Goal: Task Accomplishment & Management: Manage account settings

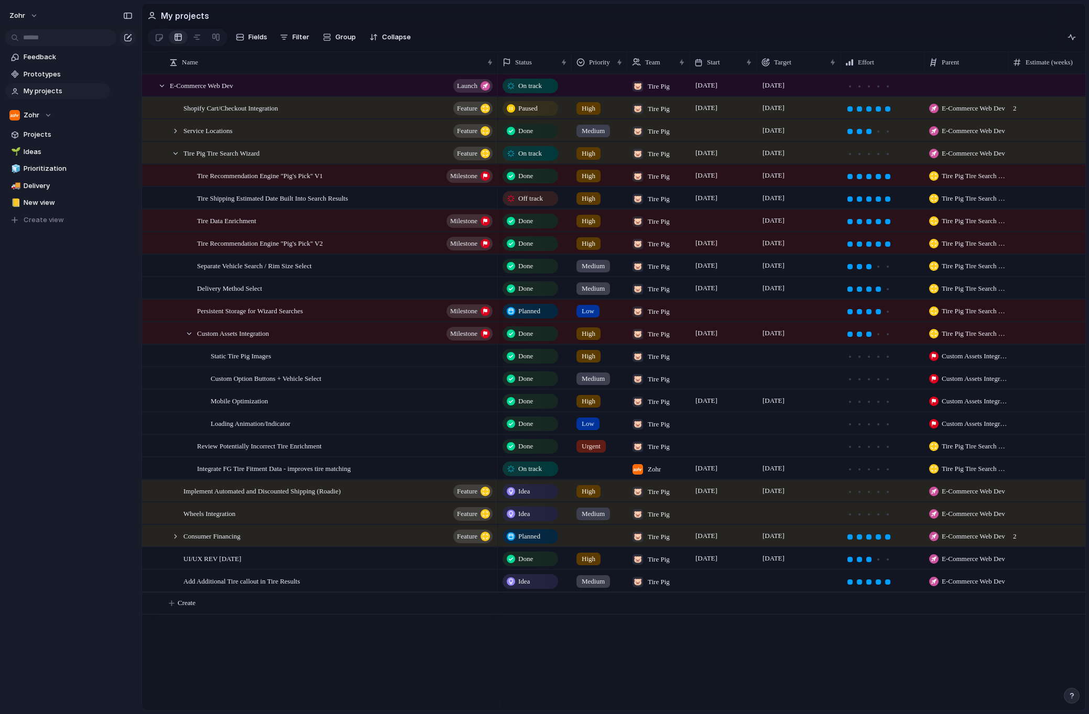
click at [34, 507] on div "zohr Feedback Prototypes My projects Zohr Projects 🌱 Ideas 🧊 Prioritization 🚚 D…" at bounding box center [57, 357] width 115 height 714
click at [49, 518] on div "zohr Feedback Prototypes My projects Zohr Projects 🌱 Ideas 🧊 Prioritization 🚚 D…" at bounding box center [57, 357] width 115 height 714
click at [32, 518] on div "zohr Feedback Prototypes My projects Zohr Projects 🌱 Ideas 🧊 Prioritization 🚚 D…" at bounding box center [57, 357] width 115 height 714
click at [51, 524] on div "zohr Feedback Prototypes My projects Zohr Projects 🌱 Ideas 🧊 Prioritization 🚚 D…" at bounding box center [57, 357] width 115 height 714
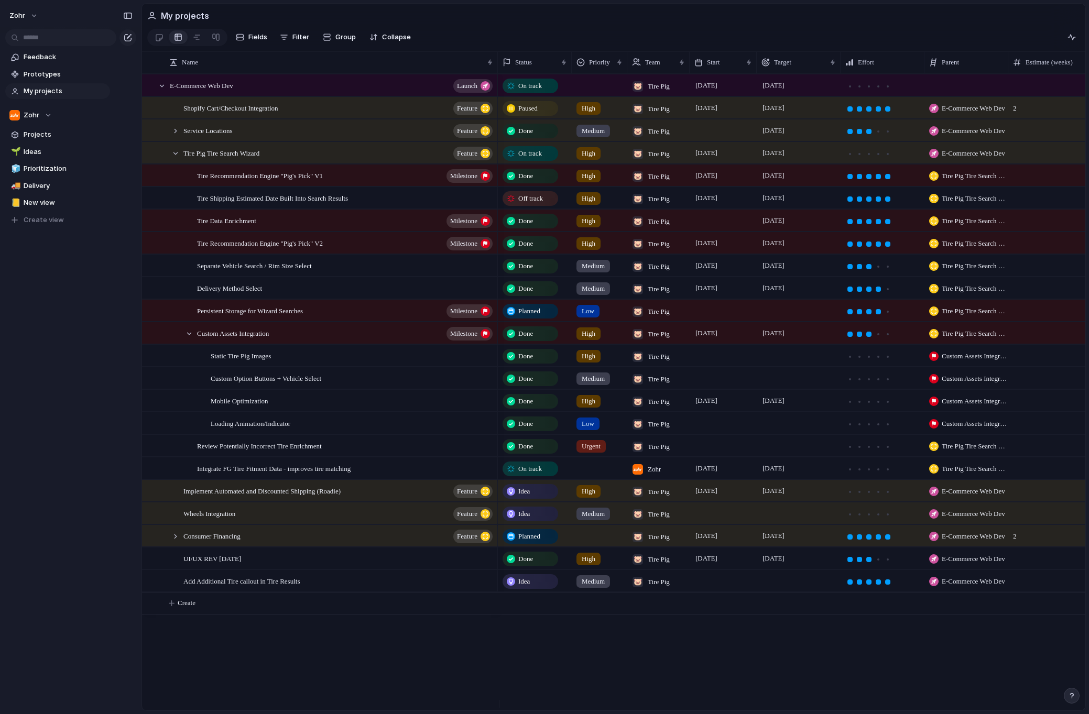
click at [51, 524] on div "zohr Feedback Prototypes My projects Zohr Projects 🌱 Ideas 🧊 Prioritization 🚚 D…" at bounding box center [57, 357] width 115 height 714
click at [54, 521] on div "zohr Feedback Prototypes My projects Zohr Projects 🌱 Ideas 🧊 Prioritization 🚚 D…" at bounding box center [57, 357] width 115 height 714
click at [51, 531] on div "zohr Feedback Prototypes My projects Zohr Projects 🌱 Ideas 🧊 Prioritization 🚚 D…" at bounding box center [57, 357] width 115 height 714
click at [55, 498] on div "zohr Feedback Prototypes My projects Zohr Projects 🌱 Ideas 🧊 Prioritization 🚚 D…" at bounding box center [57, 357] width 115 height 714
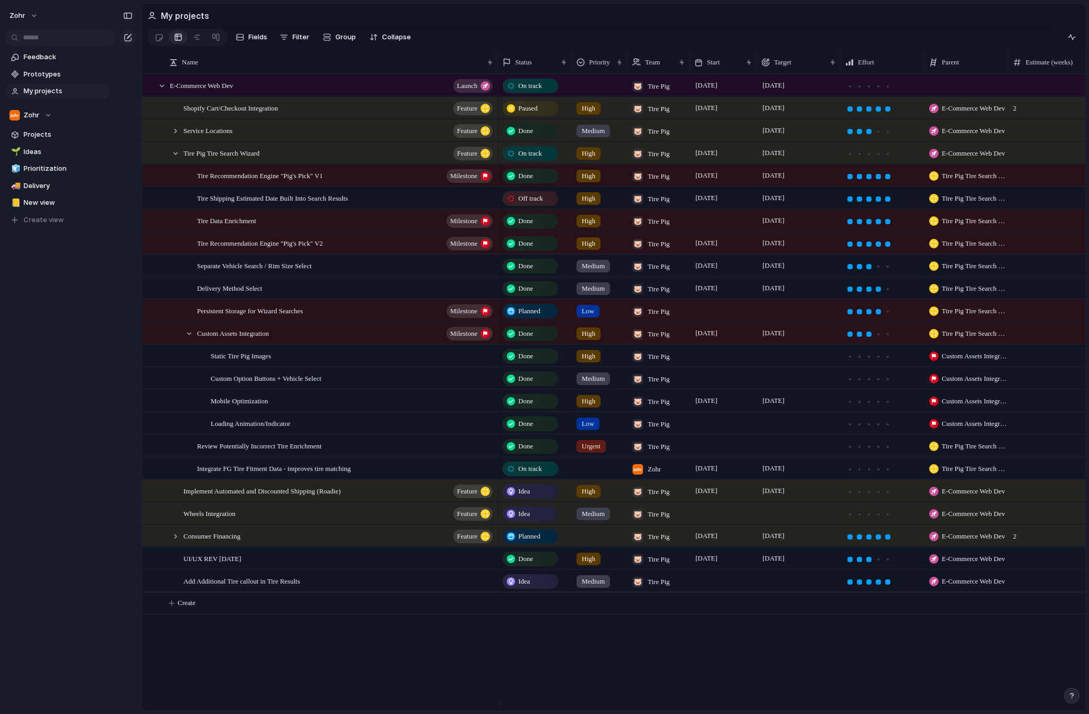
click at [34, 539] on div "zohr Feedback Prototypes My projects Zohr Projects 🌱 Ideas 🧊 Prioritization 🚚 D…" at bounding box center [57, 357] width 115 height 714
click at [188, 606] on span "Create" at bounding box center [187, 603] width 18 height 10
type textarea "**********"
click at [655, 609] on span "Zohr" at bounding box center [654, 604] width 13 height 10
click at [640, 669] on div at bounding box center [638, 670] width 18 height 18
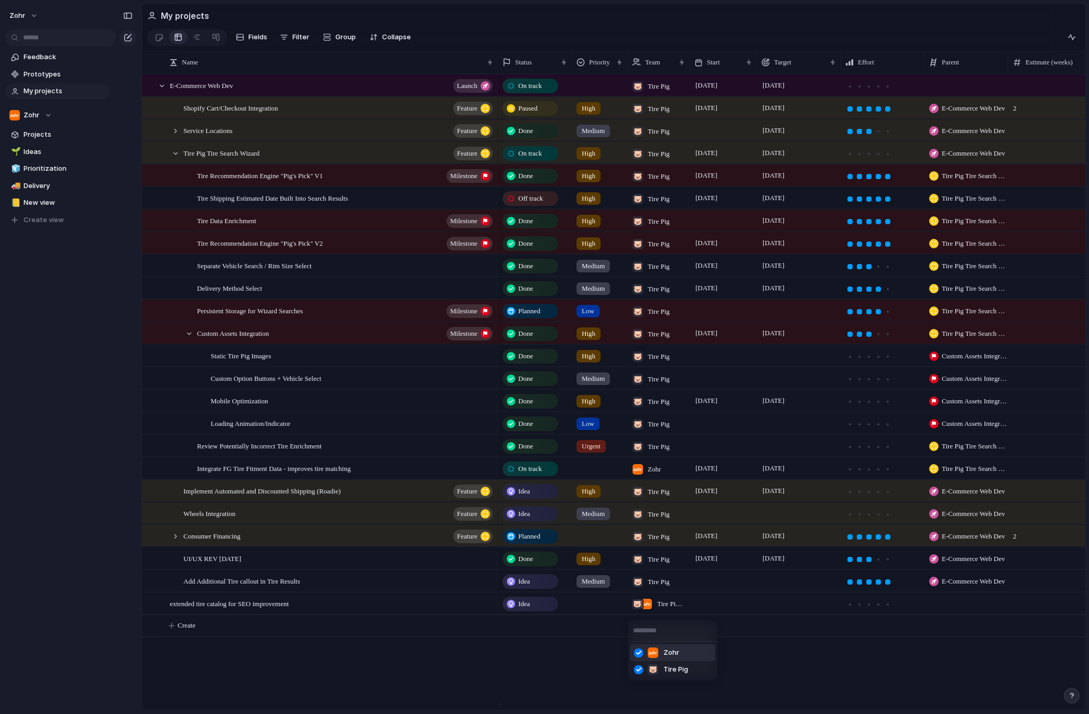
click at [638, 657] on div at bounding box center [638, 653] width 18 height 18
click at [579, 661] on div "Zohr 🐷 Tire Pig" at bounding box center [544, 357] width 1089 height 714
click at [661, 473] on span "Zohr" at bounding box center [654, 469] width 13 height 10
click at [652, 477] on div "Zohr 🐷 Tire Pig" at bounding box center [544, 357] width 1089 height 714
click at [652, 475] on span "Zohr" at bounding box center [654, 469] width 13 height 10
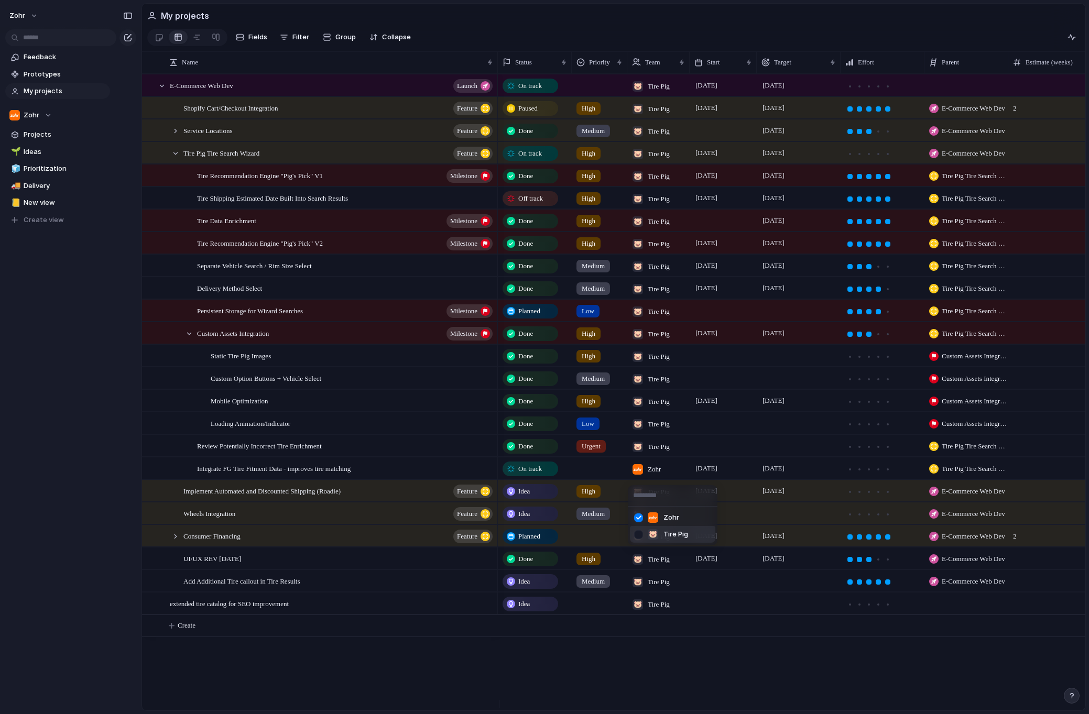
click at [643, 530] on div at bounding box center [638, 535] width 18 height 18
click at [642, 520] on div at bounding box center [638, 518] width 18 height 18
click at [634, 668] on div "Zohr 🐷 Tire Pig" at bounding box center [544, 357] width 1089 height 714
click at [49, 620] on div "zohr Feedback Prototypes My projects Zohr Projects 🌱 Ideas 🧊 Prioritization 🚚 D…" at bounding box center [57, 357] width 115 height 714
click at [49, 549] on div "zohr Feedback Prototypes My projects Zohr Projects 🌱 Ideas 🧊 Prioritization 🚚 D…" at bounding box center [57, 357] width 115 height 714
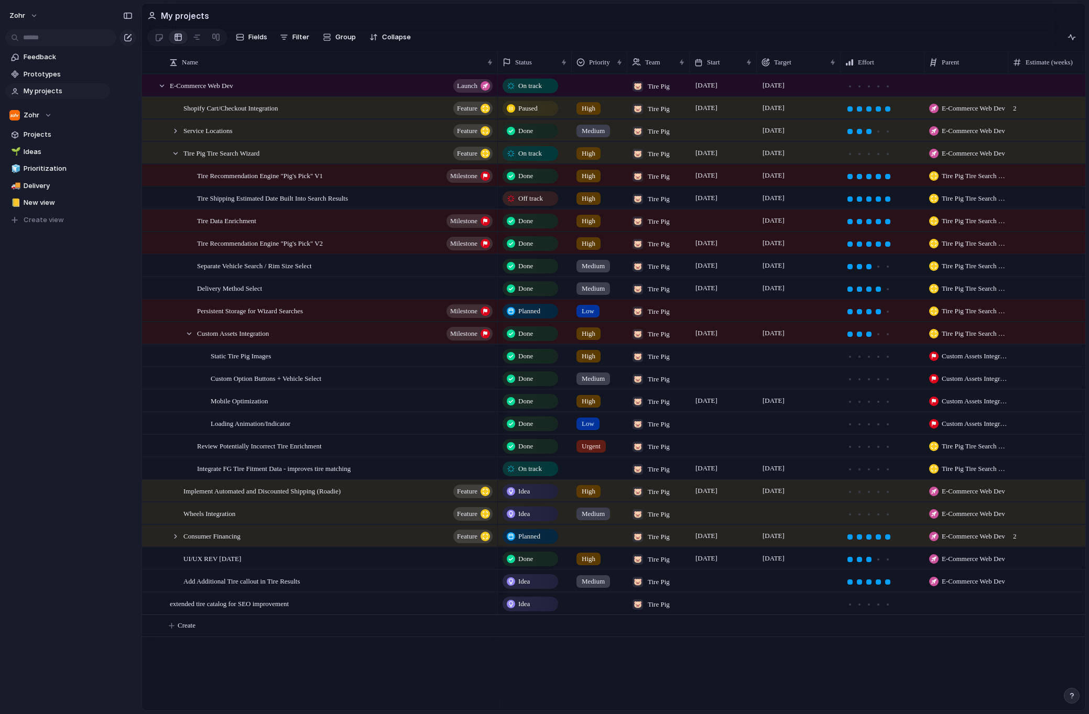
click at [69, 464] on div "zohr Feedback Prototypes My projects Zohr Projects 🌱 Ideas 🧊 Prioritization 🚚 D…" at bounding box center [57, 357] width 115 height 714
click at [85, 520] on div "zohr Feedback Prototypes My projects Zohr Projects 🌱 Ideas 🧊 Prioritization 🚚 D…" at bounding box center [57, 357] width 115 height 714
click at [82, 475] on div "zohr Feedback Prototypes My projects Zohr Projects 🌱 Ideas 🧊 Prioritization 🚚 D…" at bounding box center [57, 357] width 115 height 714
click at [73, 459] on div "zohr Feedback Prototypes My projects Zohr Projects 🌱 Ideas 🧊 Prioritization 🚚 D…" at bounding box center [57, 357] width 115 height 714
click at [63, 423] on div "zohr Feedback Prototypes My projects Zohr Projects 🌱 Ideas 🧊 Prioritization 🚚 D…" at bounding box center [57, 357] width 115 height 714
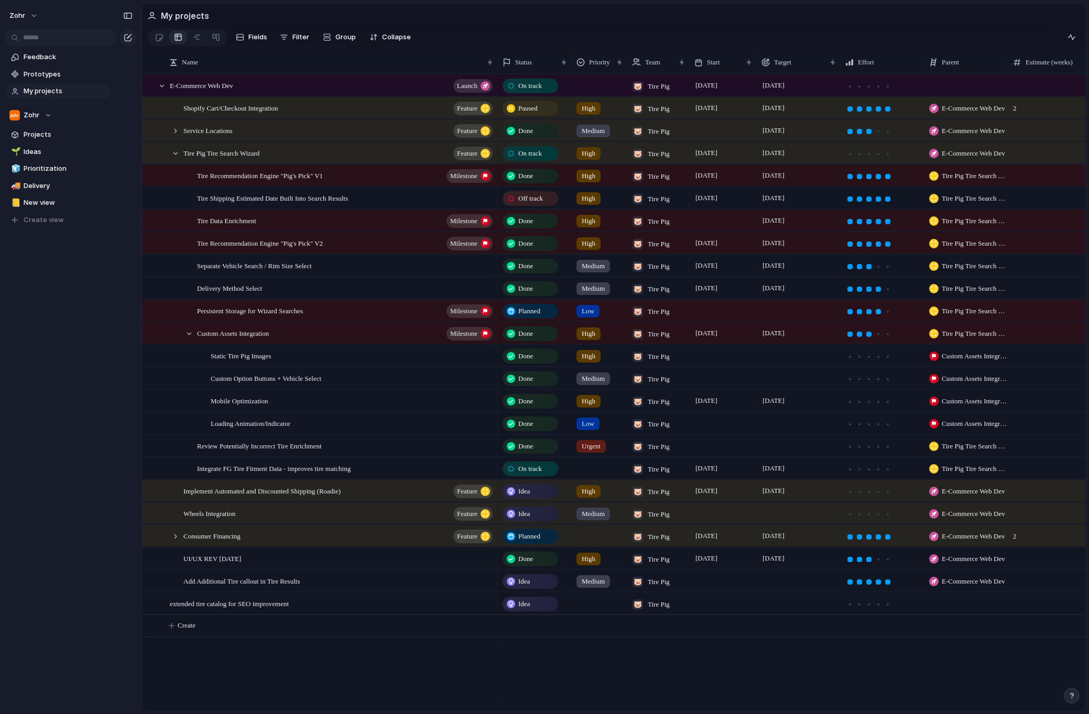
click at [51, 353] on div "zohr Feedback Prototypes My projects Zohr Projects 🌱 Ideas 🧊 Prioritization 🚚 D…" at bounding box center [57, 357] width 115 height 714
click at [68, 404] on div "zohr Feedback Prototypes My projects Zohr Projects 🌱 Ideas 🧊 Prioritization 🚚 D…" at bounding box center [57, 357] width 115 height 714
click at [93, 554] on div "zohr Feedback Prototypes My projects Zohr Projects 🌱 Ideas 🧊 Prioritization 🚚 D…" at bounding box center [57, 357] width 115 height 714
click at [86, 441] on div "zohr Feedback Prototypes My projects Zohr Projects 🌱 Ideas 🧊 Prioritization 🚚 D…" at bounding box center [57, 357] width 115 height 714
click at [21, 500] on div "zohr Feedback Prototypes My projects Zohr Projects 🌱 Ideas 🧊 Prioritization 🚚 D…" at bounding box center [57, 357] width 115 height 714
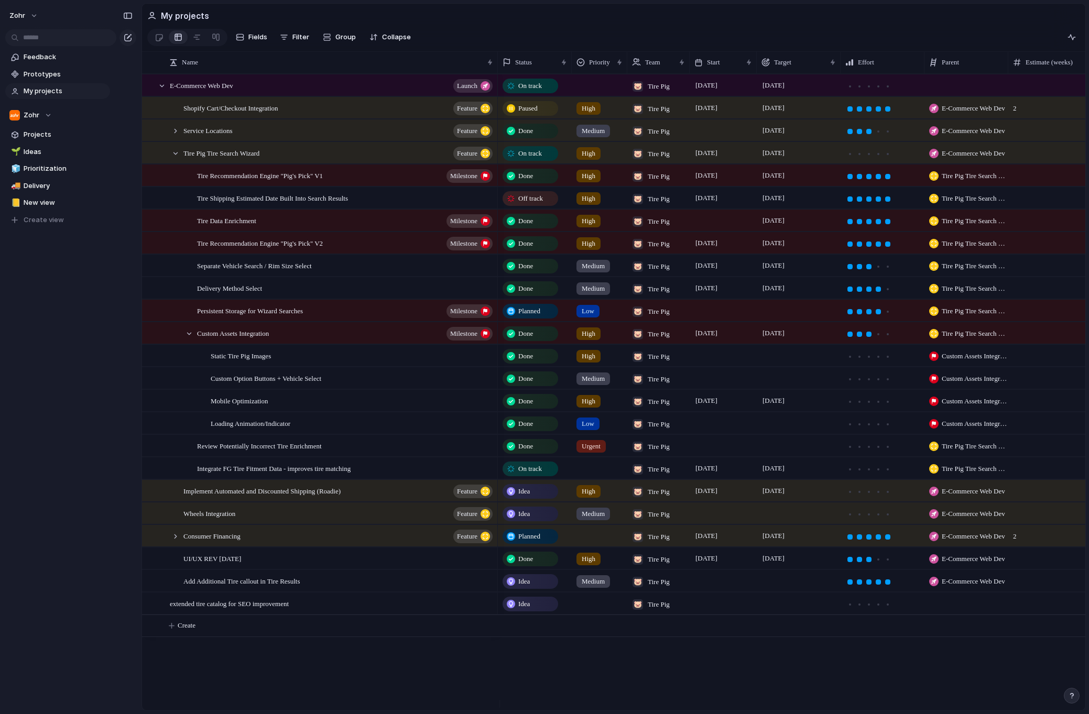
click at [90, 413] on div "zohr Feedback Prototypes My projects Zohr Projects 🌱 Ideas 🧊 Prioritization 🚚 D…" at bounding box center [57, 357] width 115 height 714
click at [186, 637] on button "Create" at bounding box center [626, 625] width 949 height 21
type textarea "**********"
click at [889, 632] on div at bounding box center [887, 626] width 9 height 9
click at [867, 607] on div at bounding box center [868, 604] width 5 height 5
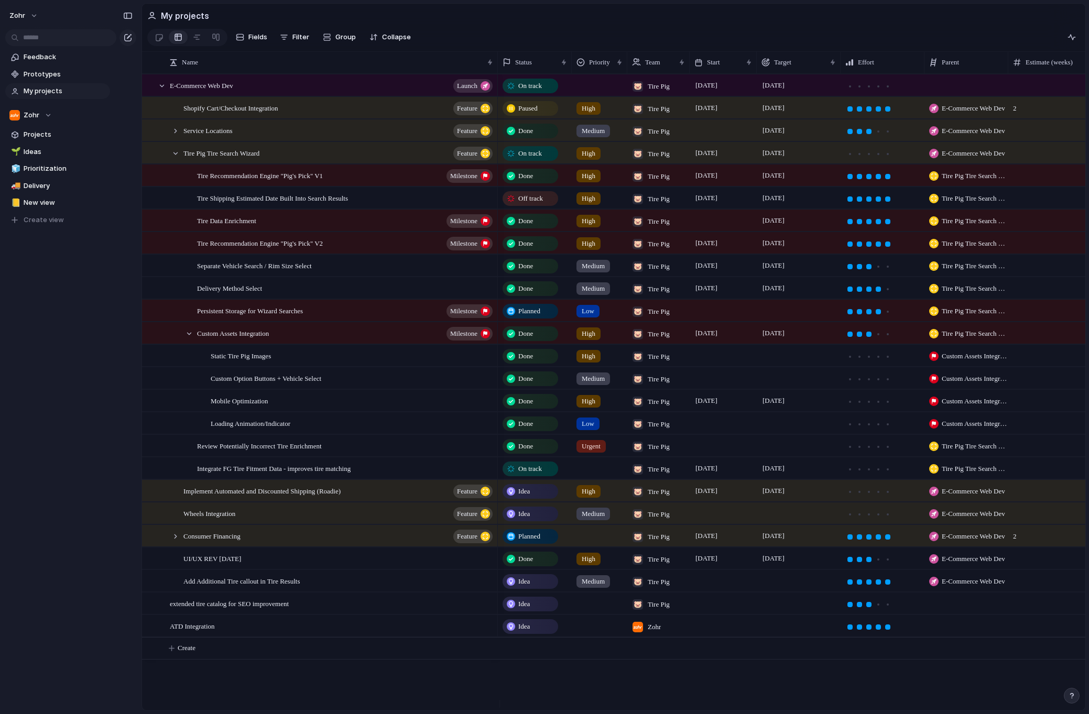
click at [653, 632] on span "Zohr" at bounding box center [654, 627] width 13 height 10
click at [663, 690] on span "Tire Pig" at bounding box center [675, 692] width 25 height 10
click at [666, 628] on span "Tire Pig , Zohr" at bounding box center [671, 626] width 28 height 10
click at [664, 635] on div "Zohr 🐷 Tire Pig" at bounding box center [544, 357] width 1089 height 714
click at [664, 632] on span "Tire Pig , Zohr" at bounding box center [671, 626] width 28 height 10
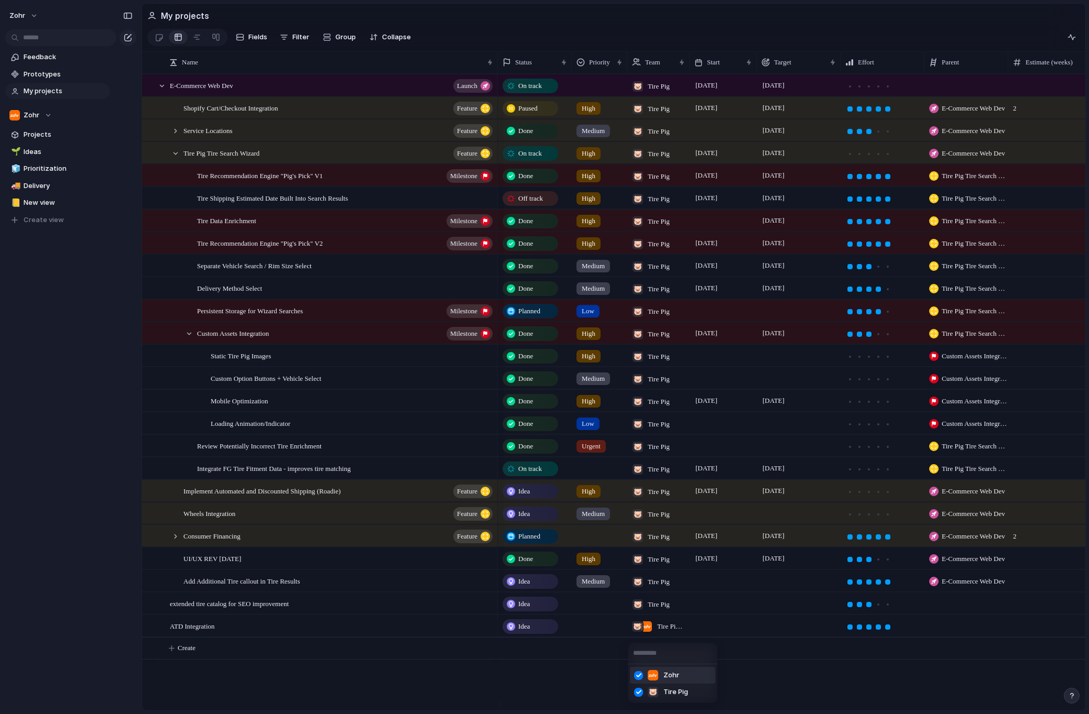
click at [668, 675] on span "Zohr" at bounding box center [671, 675] width 16 height 10
click at [588, 631] on div at bounding box center [599, 624] width 54 height 17
click at [603, 658] on div "High" at bounding box center [590, 664] width 25 height 13
click at [540, 633] on div "Idea" at bounding box center [530, 626] width 53 height 13
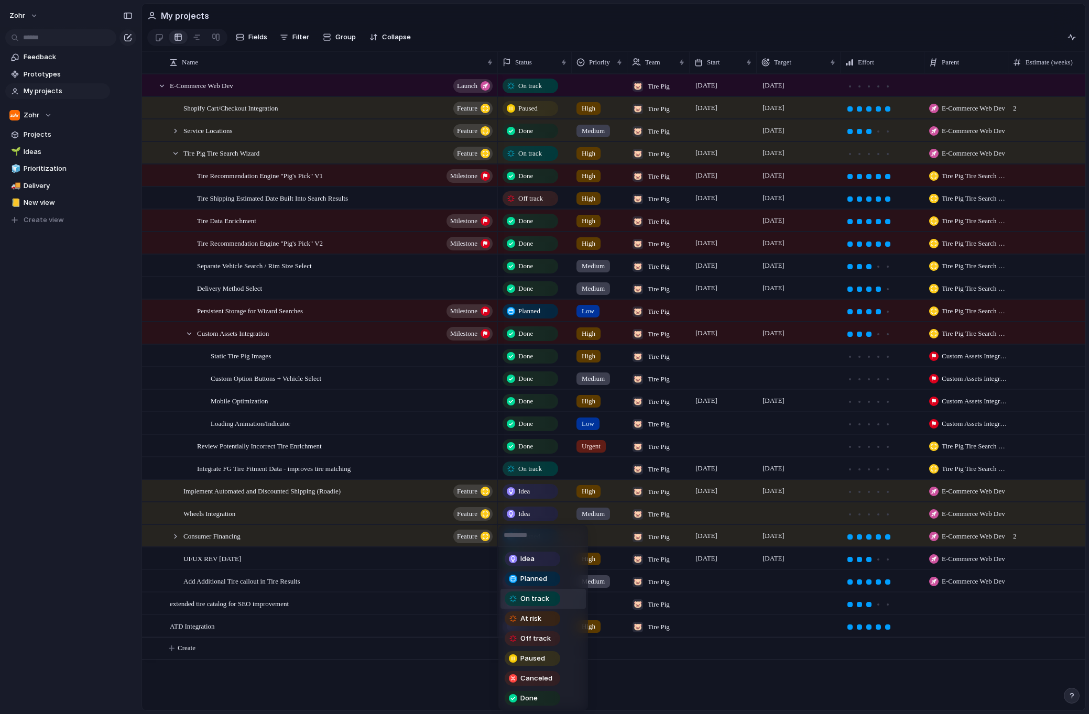
click at [543, 583] on span "Planned" at bounding box center [533, 579] width 27 height 10
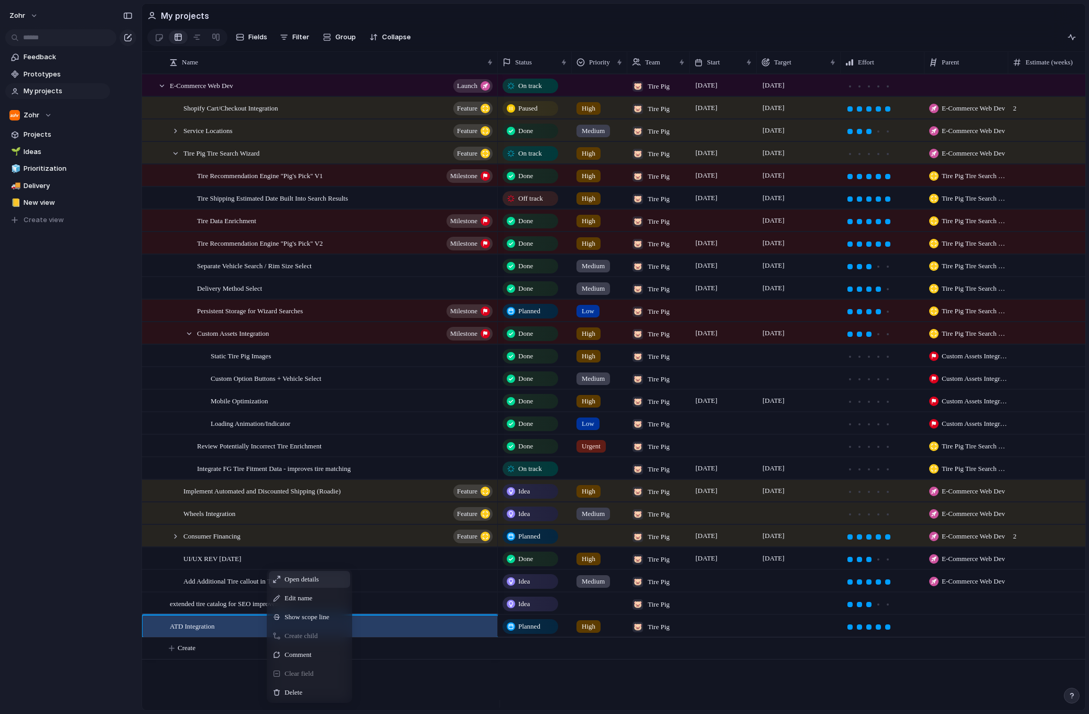
click at [327, 585] on span "Context Menu" at bounding box center [325, 579] width 4 height 10
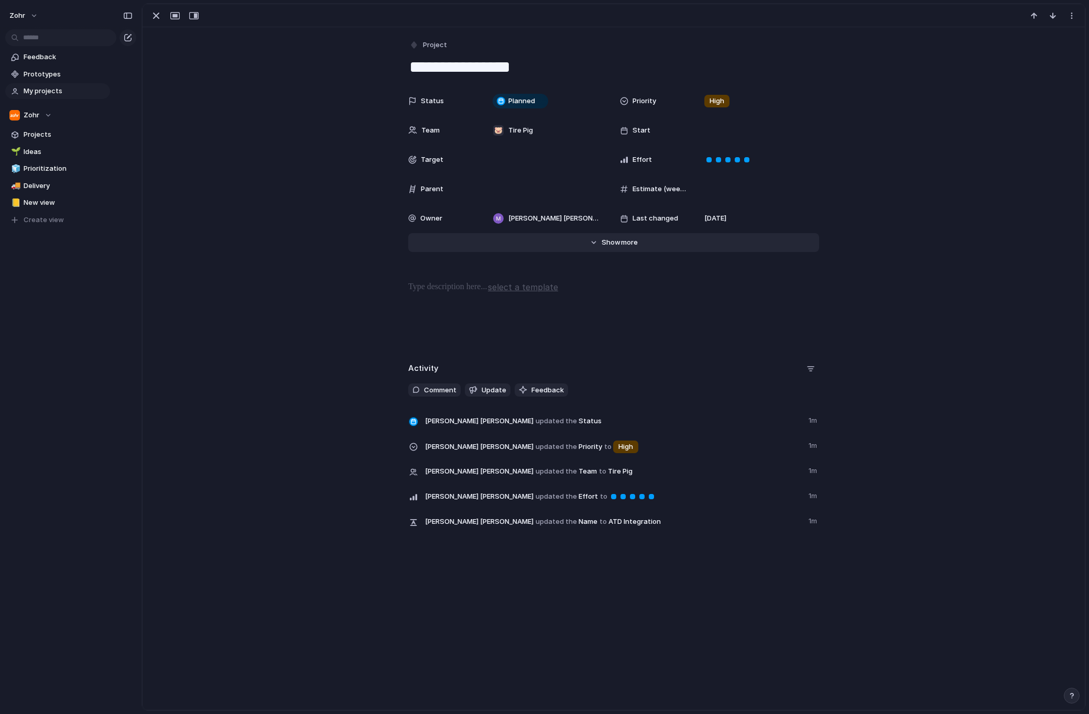
click at [617, 236] on button "Hide Show more" at bounding box center [613, 242] width 411 height 19
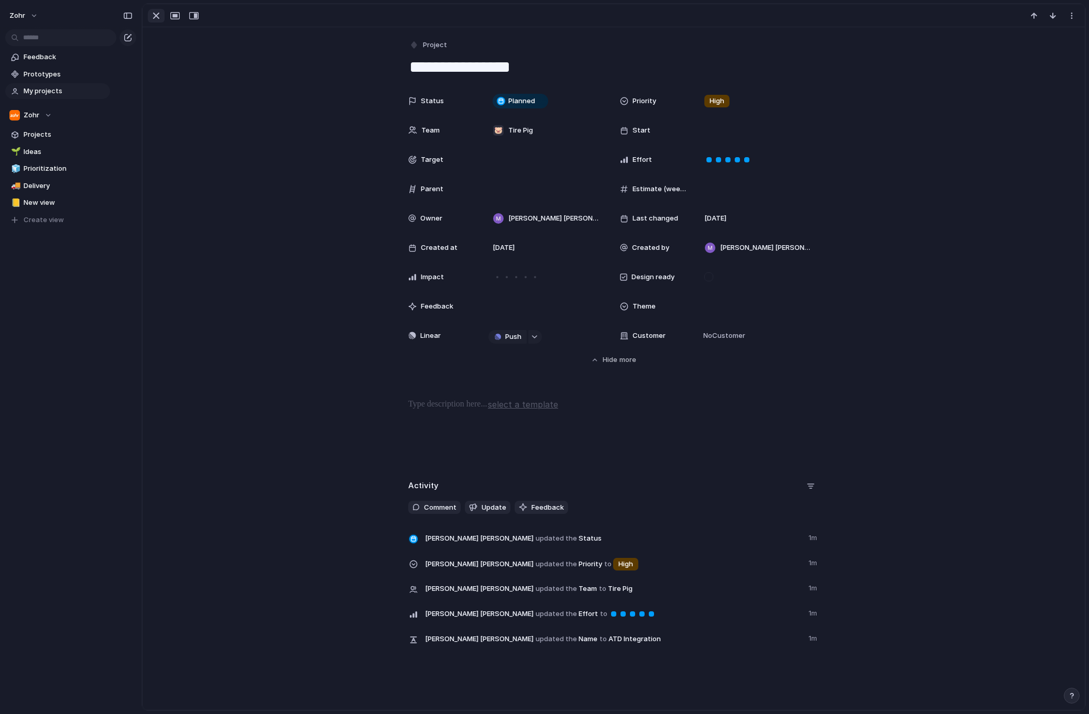
click at [158, 11] on div "button" at bounding box center [156, 15] width 13 height 13
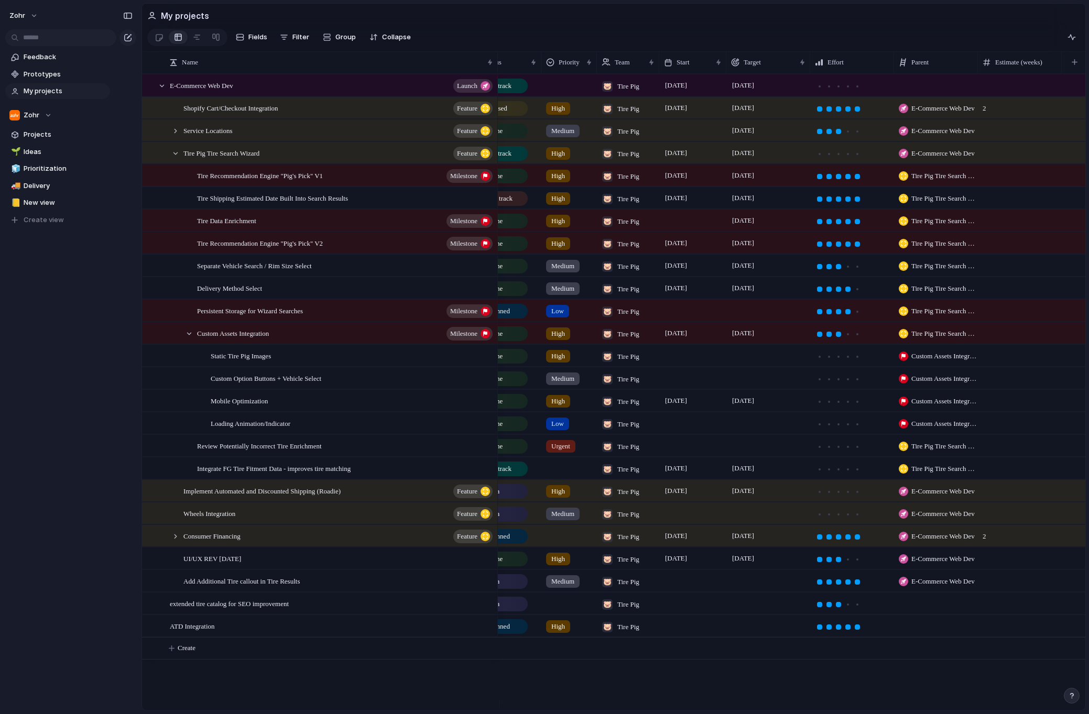
scroll to position [0, 33]
click at [914, 633] on div at bounding box center [933, 625] width 84 height 21
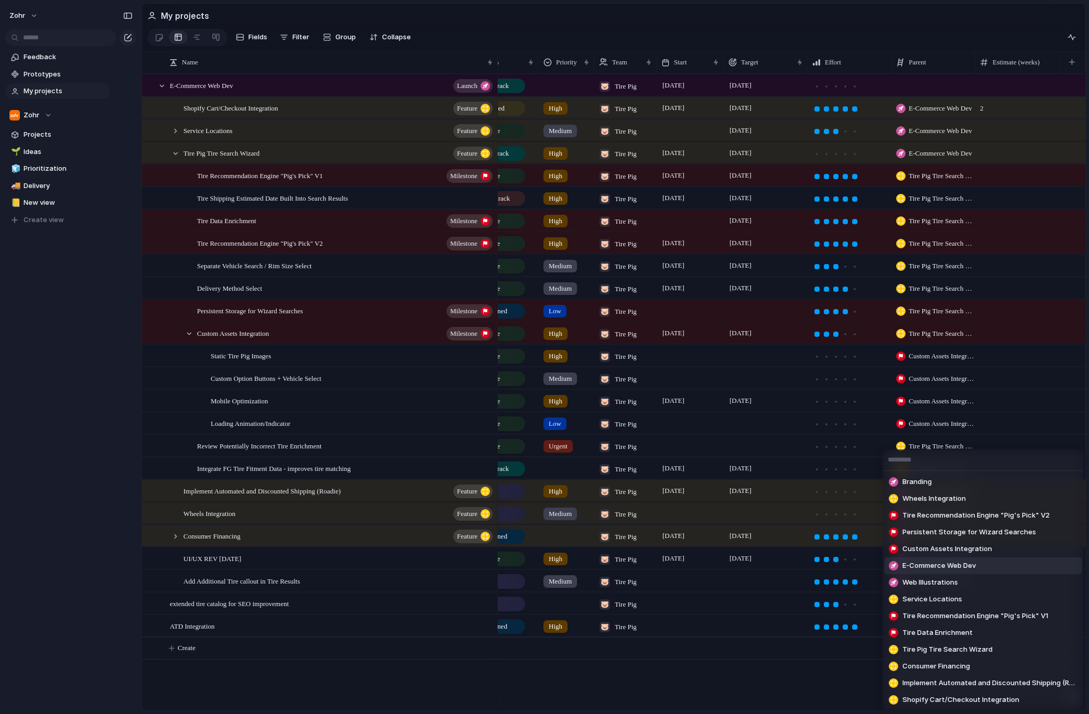
click at [953, 568] on span "E-Commerce Web Dev" at bounding box center [938, 566] width 73 height 10
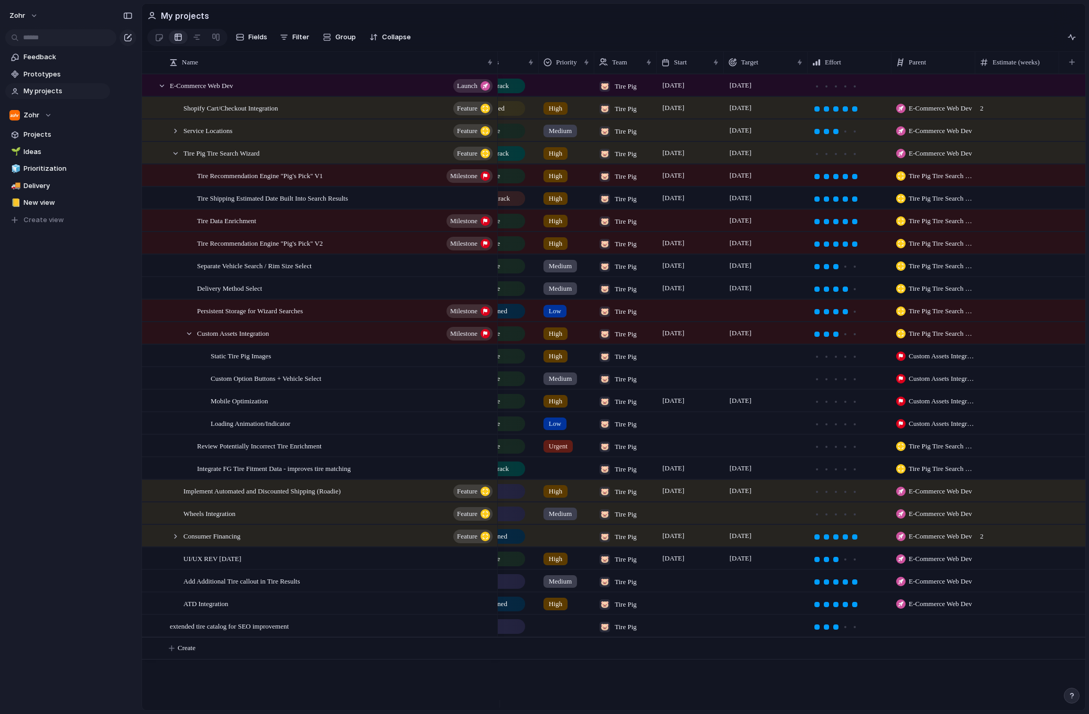
click at [936, 629] on div at bounding box center [933, 625] width 84 height 21
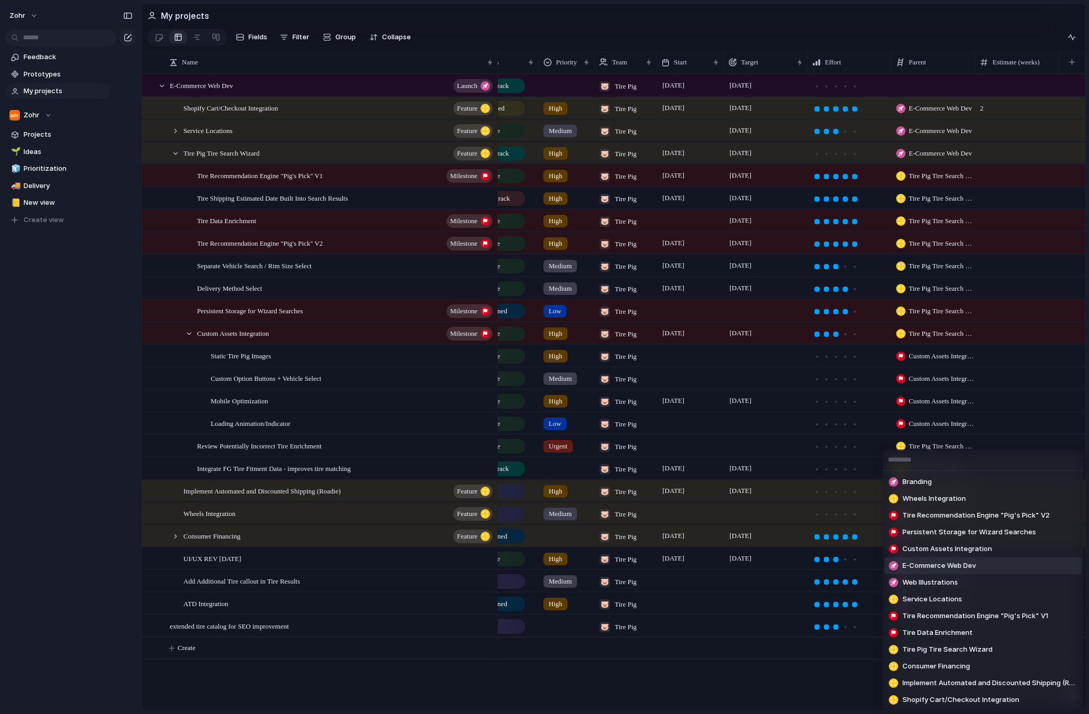
click at [974, 564] on span "E-Commerce Web Dev" at bounding box center [938, 566] width 73 height 10
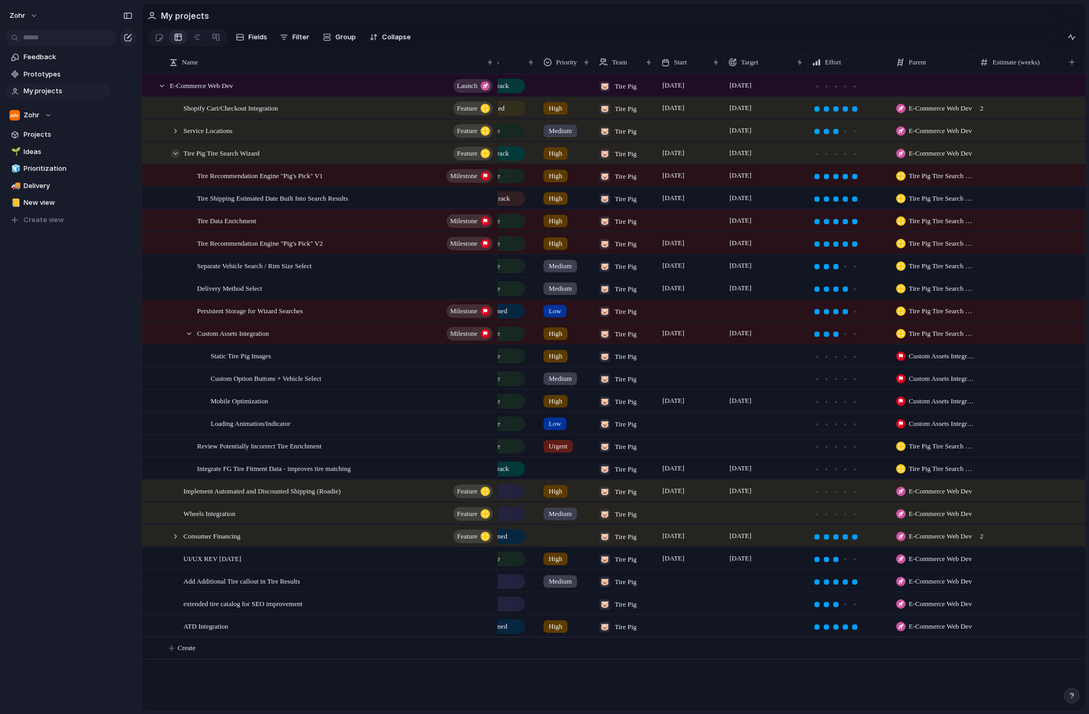
click at [177, 158] on div at bounding box center [175, 153] width 9 height 9
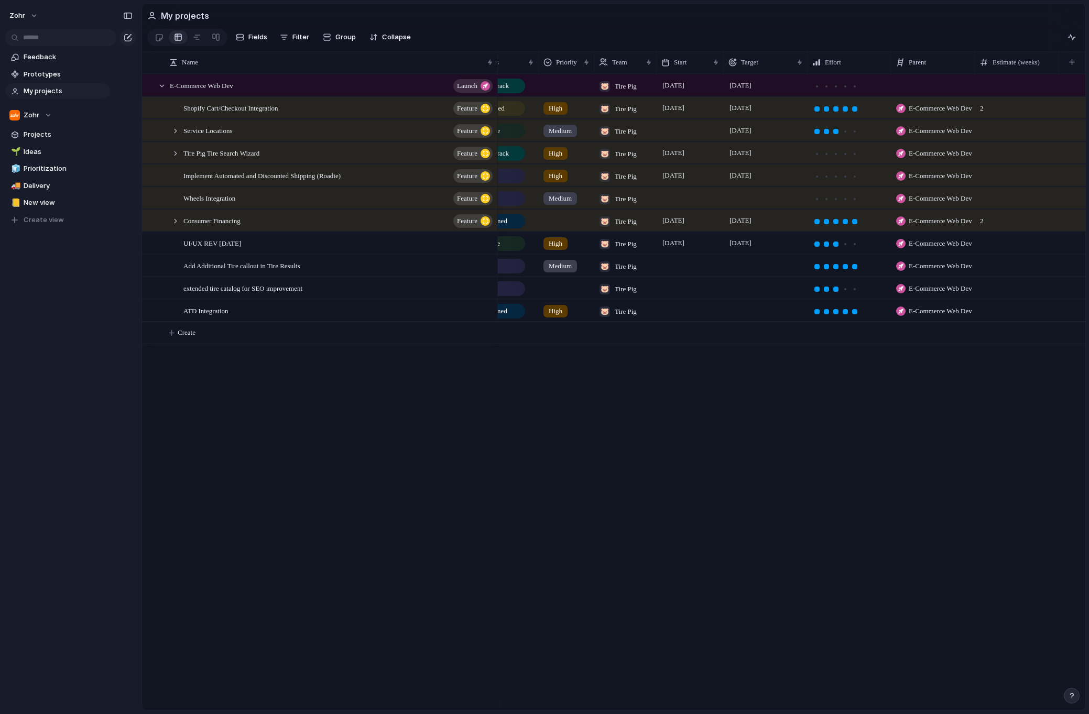
scroll to position [0, 0]
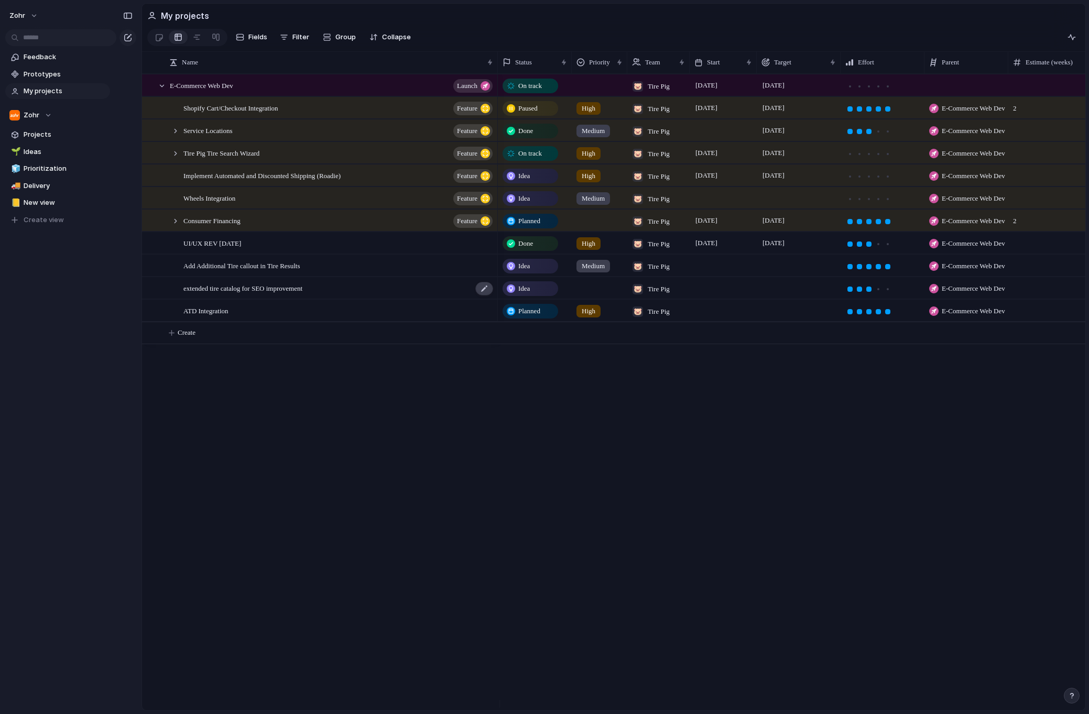
click at [478, 295] on div at bounding box center [484, 289] width 18 height 14
click at [420, 292] on div "extended tire catalog for SEO improvement" at bounding box center [338, 288] width 311 height 21
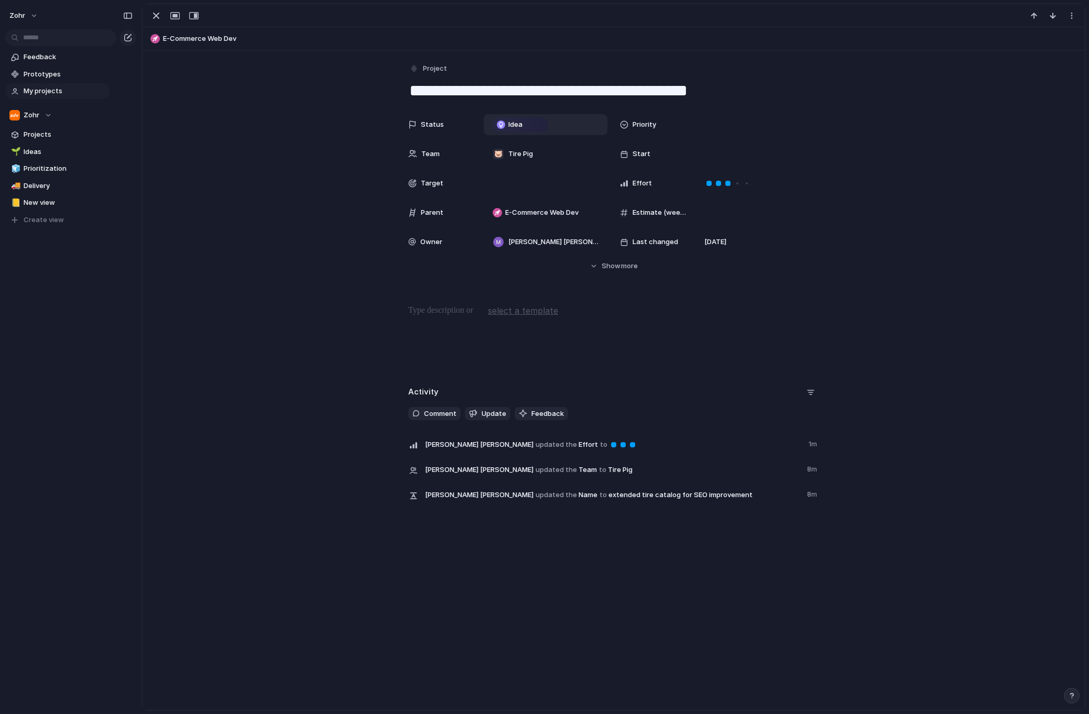
click at [520, 123] on div "Idea" at bounding box center [520, 124] width 53 height 13
drag, startPoint x: 364, startPoint y: 111, endPoint x: 410, endPoint y: 63, distance: 67.1
click at [364, 111] on div "Idea Planned On track At risk Off track Paused Canceled Done" at bounding box center [544, 357] width 1089 height 714
click at [417, 59] on div "**********" at bounding box center [614, 282] width 942 height 462
click at [423, 68] on span "Project" at bounding box center [435, 68] width 24 height 10
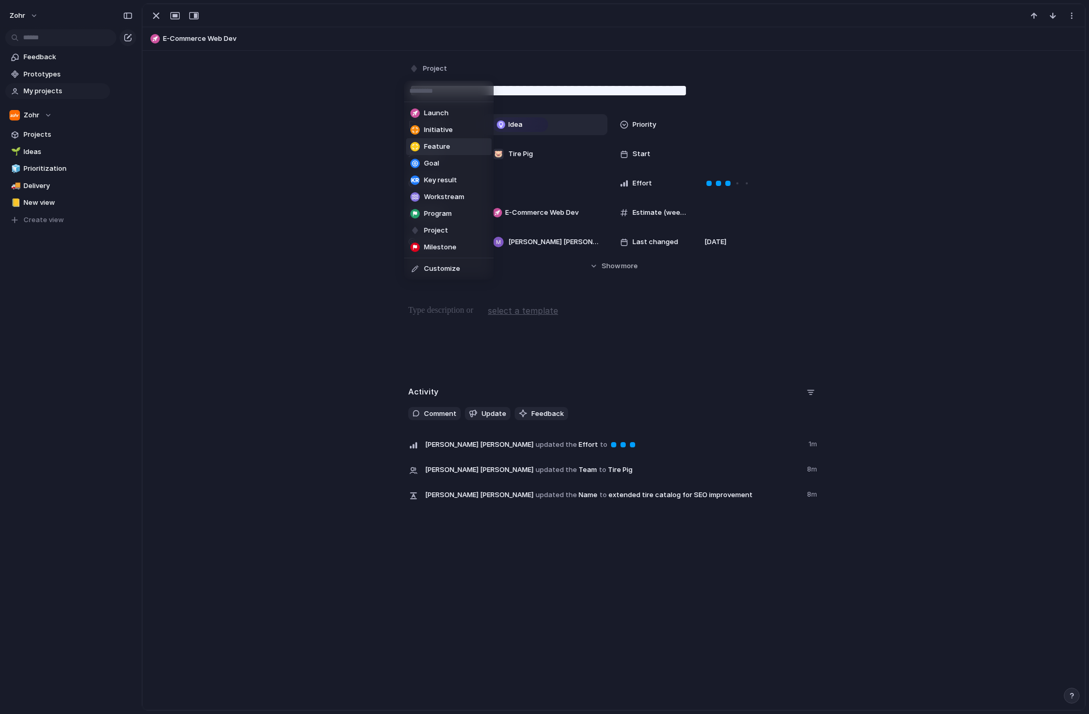
click at [438, 148] on span "Feature" at bounding box center [437, 146] width 26 height 10
click at [285, 112] on div "**********" at bounding box center [614, 282] width 942 height 462
click at [156, 17] on div "button" at bounding box center [156, 15] width 13 height 13
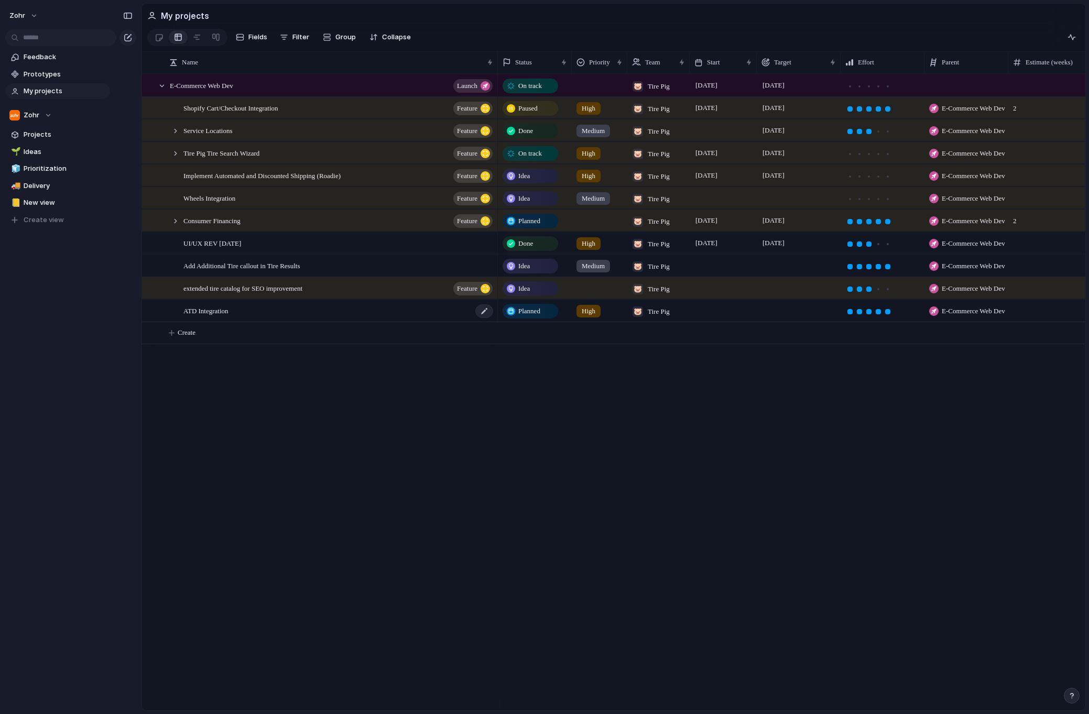
click at [354, 316] on div "ATD Integration" at bounding box center [338, 310] width 311 height 21
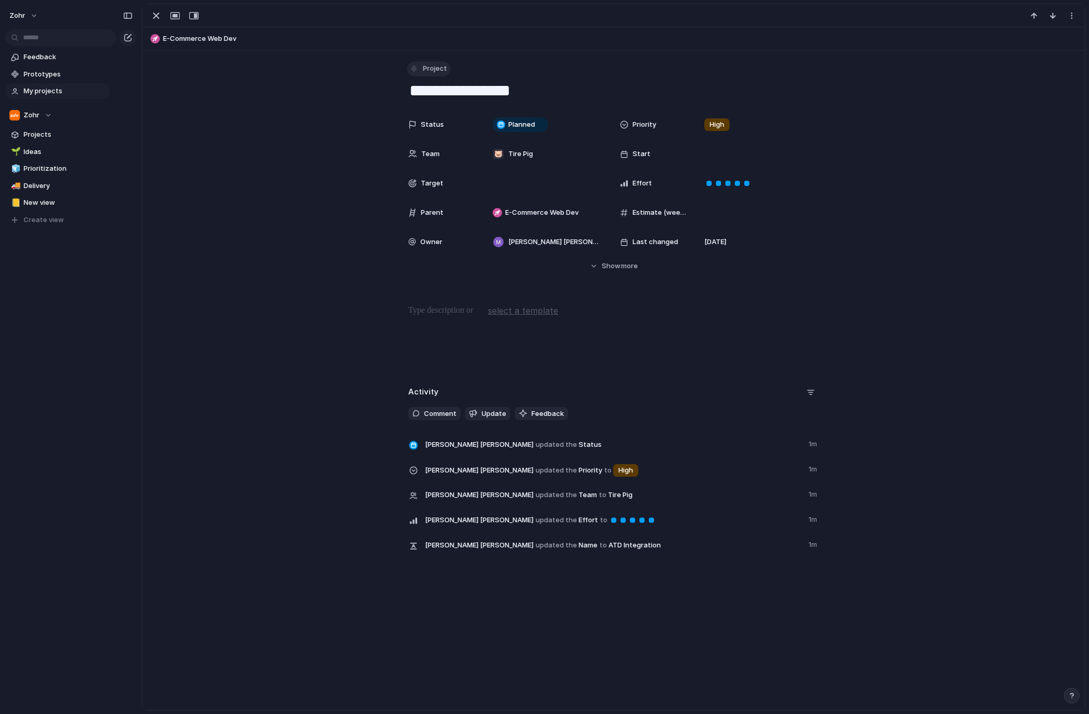
click at [409, 68] on div "button" at bounding box center [413, 68] width 9 height 9
click at [441, 145] on span "Feature" at bounding box center [437, 146] width 26 height 10
click at [291, 146] on div "Status Planned Priority High Team 🐷 Tire Pig Start Target Effort Parent E-Comme…" at bounding box center [613, 192] width 917 height 157
click at [159, 17] on div "button" at bounding box center [156, 15] width 13 height 13
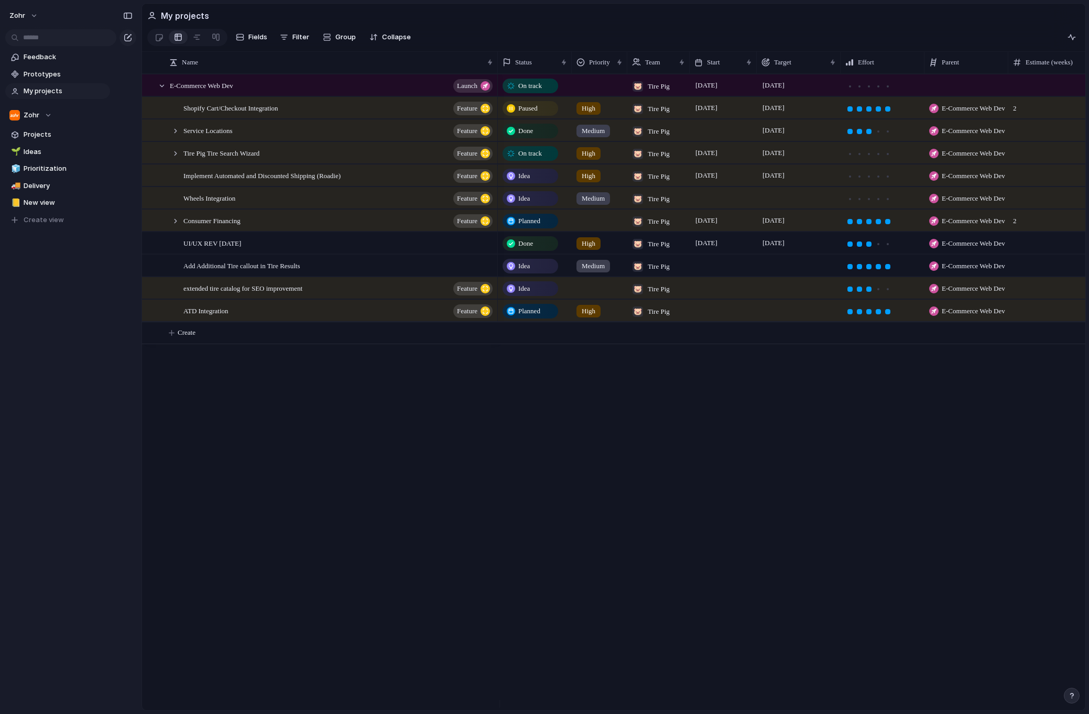
click at [552, 428] on div "On track 🐷 Tire Pig [DATE] [DATE] Paused High 🐷 Tire Pig [DATE] [DATE] E-Commer…" at bounding box center [791, 392] width 587 height 637
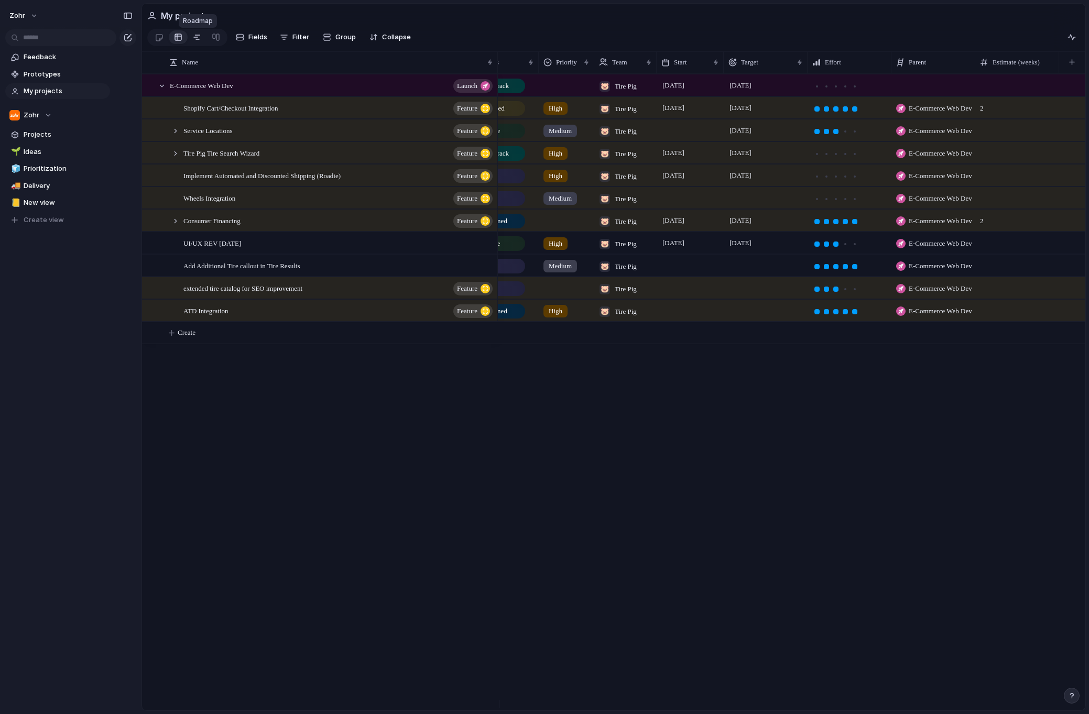
click at [194, 38] on div at bounding box center [197, 37] width 8 height 17
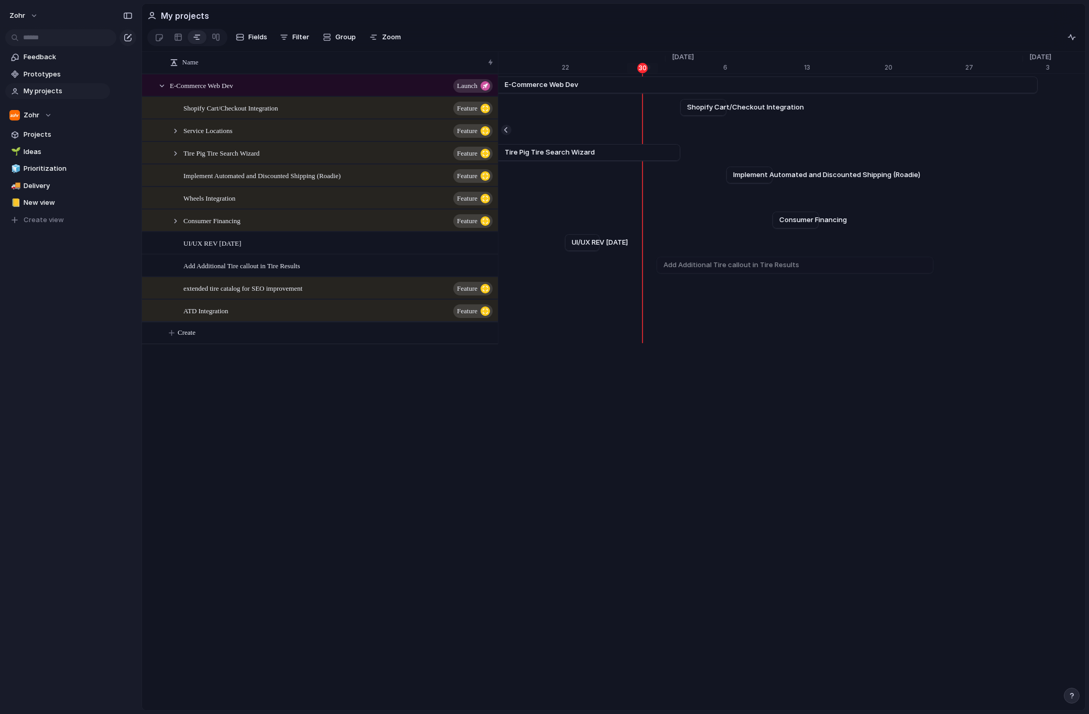
scroll to position [0, 12790]
click at [173, 158] on div at bounding box center [175, 153] width 9 height 9
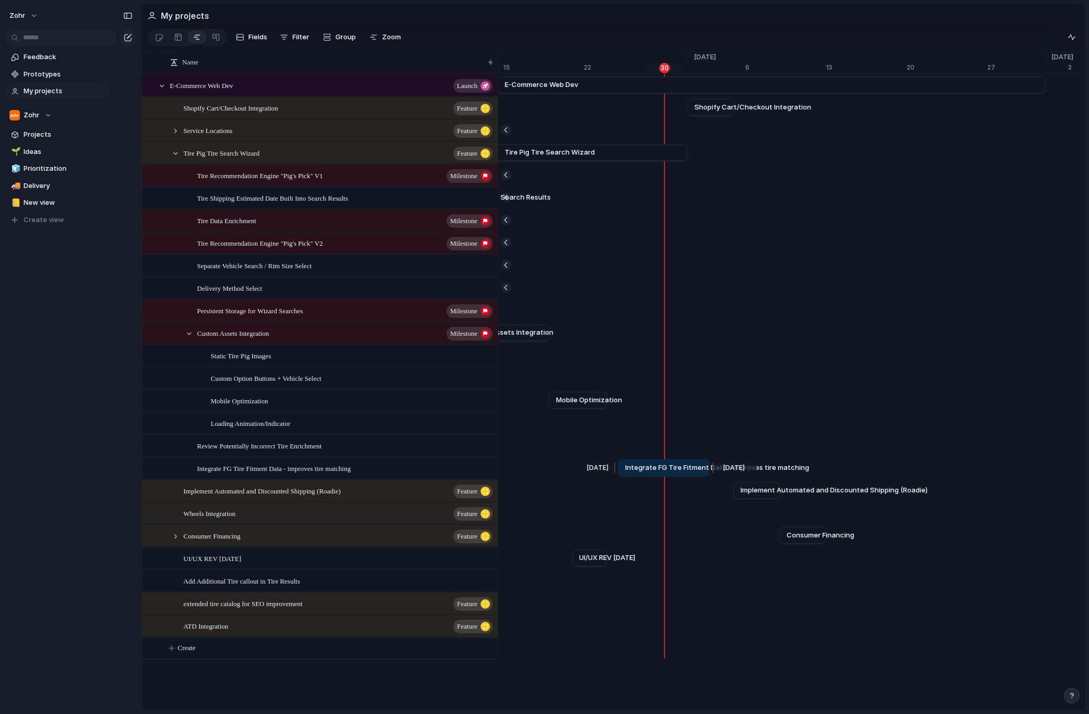
drag, startPoint x: 690, startPoint y: 475, endPoint x: 711, endPoint y: 475, distance: 21.5
click at [711, 475] on div at bounding box center [711, 468] width 13 height 17
click at [391, 38] on span "Zoom" at bounding box center [391, 37] width 19 height 10
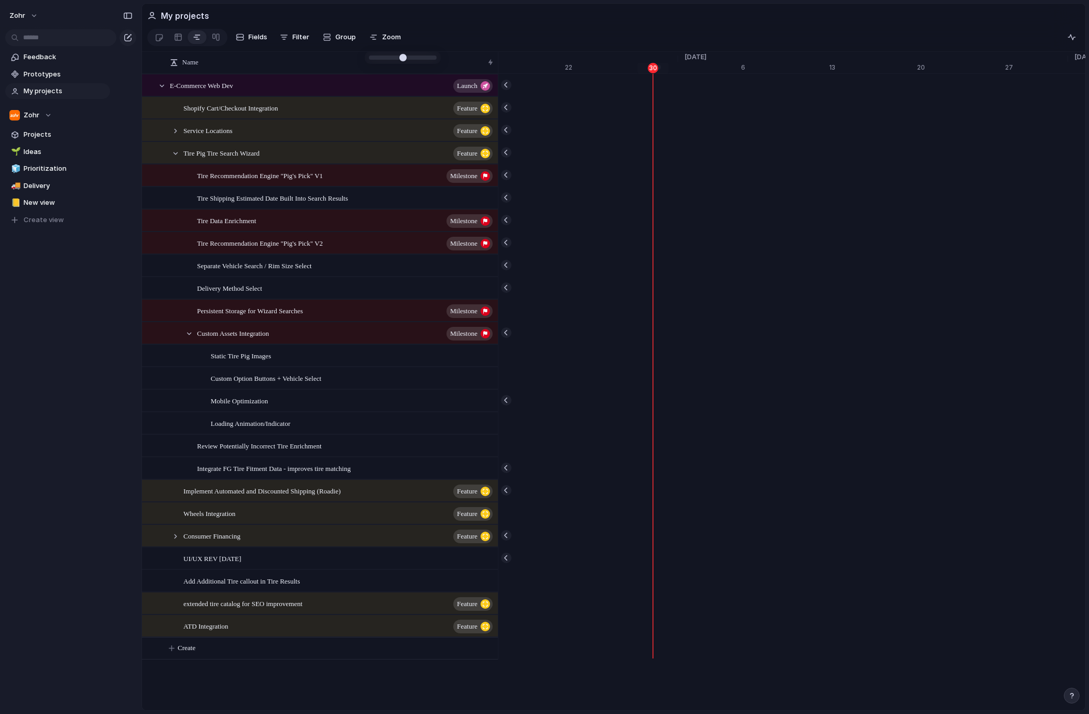
type input "**"
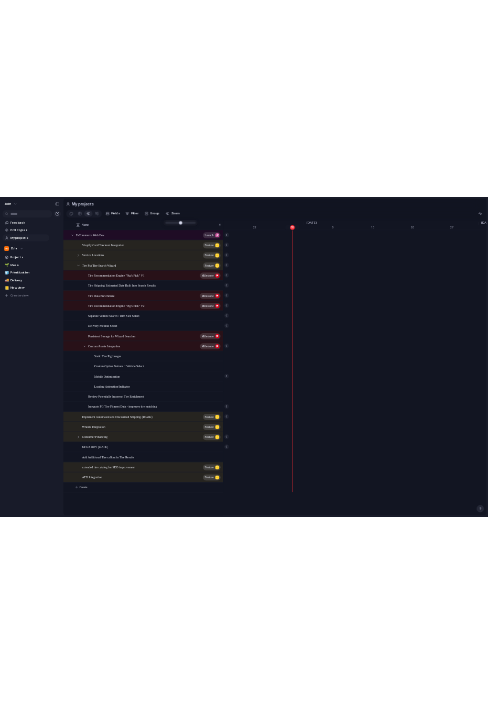
scroll to position [0, 12790]
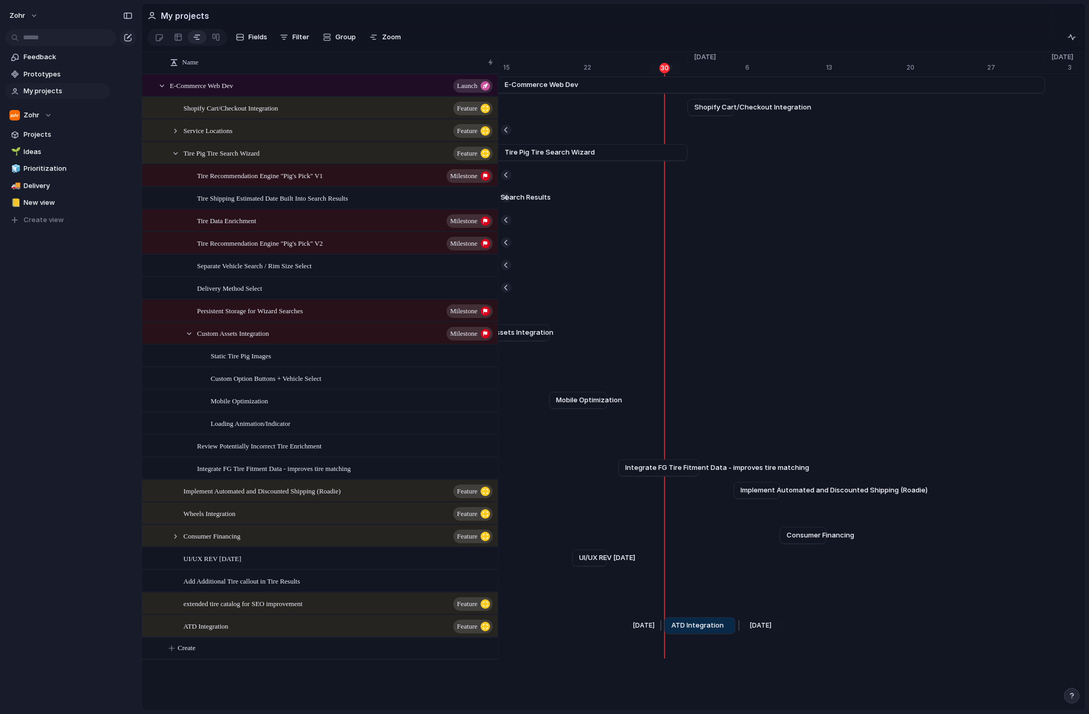
drag, startPoint x: 942, startPoint y: 632, endPoint x: 737, endPoint y: 636, distance: 205.4
click at [737, 634] on div at bounding box center [737, 625] width 13 height 17
click at [179, 39] on div at bounding box center [178, 37] width 8 height 17
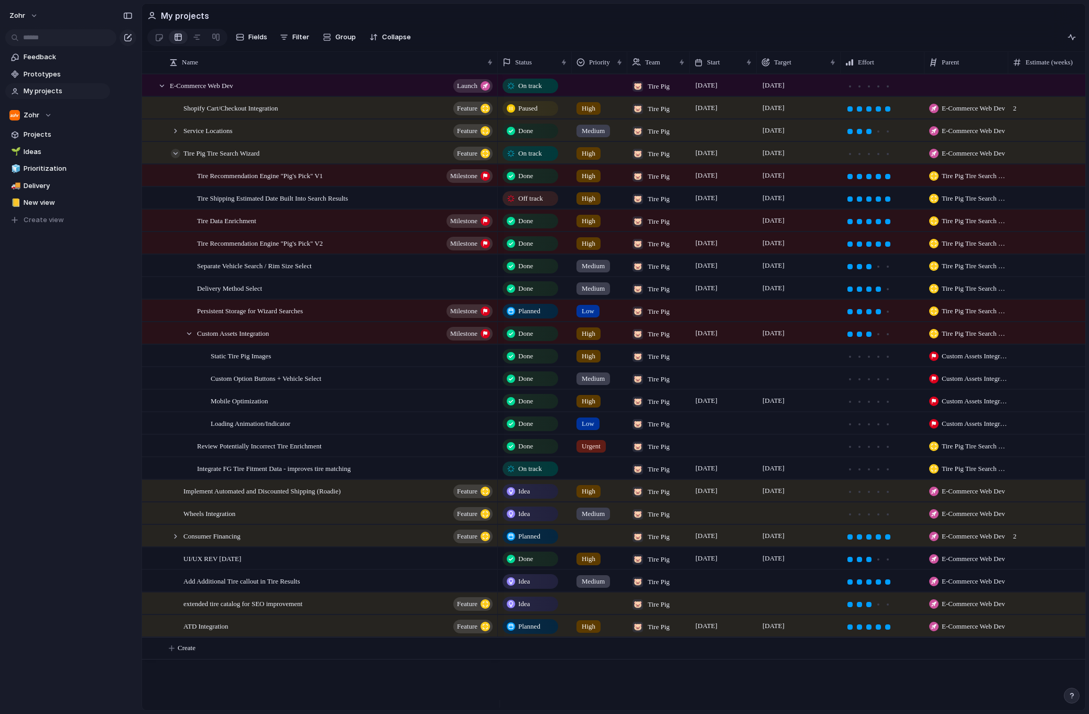
click at [171, 158] on div at bounding box center [175, 153] width 9 height 9
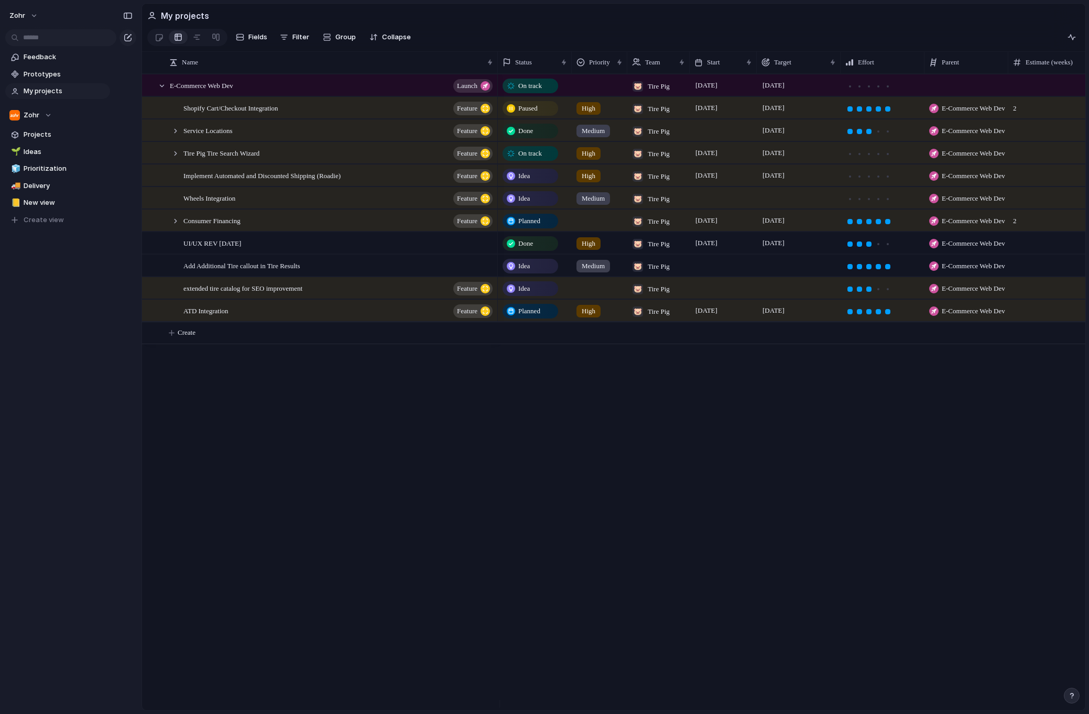
click at [682, 525] on div "On track 🐷 Tire Pig [DATE] [DATE] Paused High 🐷 Tire Pig [DATE] [DATE] E-Commer…" at bounding box center [791, 392] width 587 height 637
click at [540, 484] on div "On track 🐷 Tire Pig [DATE] [DATE] Paused High 🐷 Tire Pig [DATE] [DATE] E-Commer…" at bounding box center [791, 392] width 587 height 637
click at [441, 472] on div "E-Commerce Web Dev launch Shopify Cart/Checkout Integration Feature Service Loc…" at bounding box center [613, 392] width 943 height 637
click at [73, 410] on div "zohr Feedback Prototypes My projects Zohr Projects 🌱 Ideas 🧊 Prioritization 🚚 D…" at bounding box center [57, 357] width 115 height 714
click at [54, 445] on div "zohr Feedback Prototypes My projects Zohr Projects 🌱 Ideas 🧊 Prioritization 🚚 D…" at bounding box center [57, 357] width 115 height 714
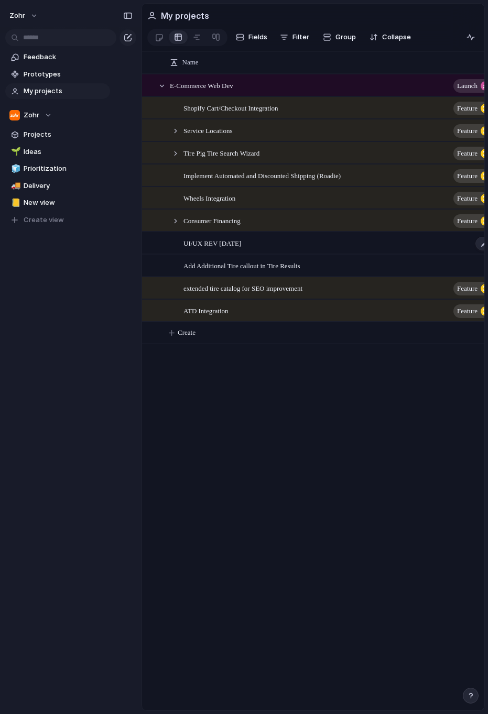
click at [216, 245] on span "UI/UX REV [DATE]" at bounding box center [212, 243] width 58 height 12
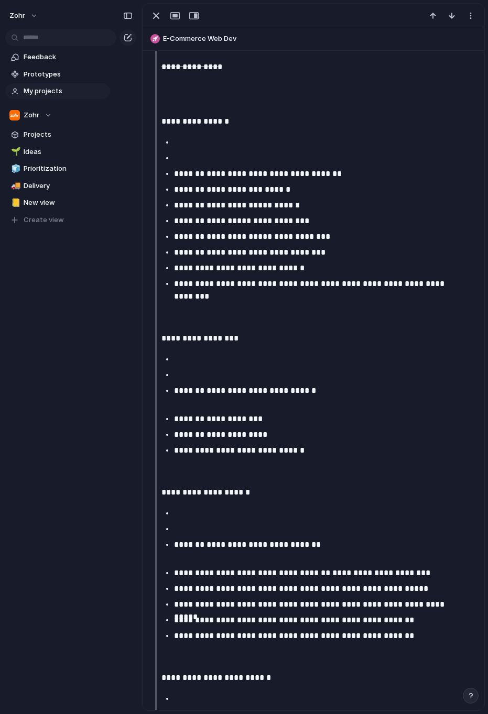
scroll to position [1134, 0]
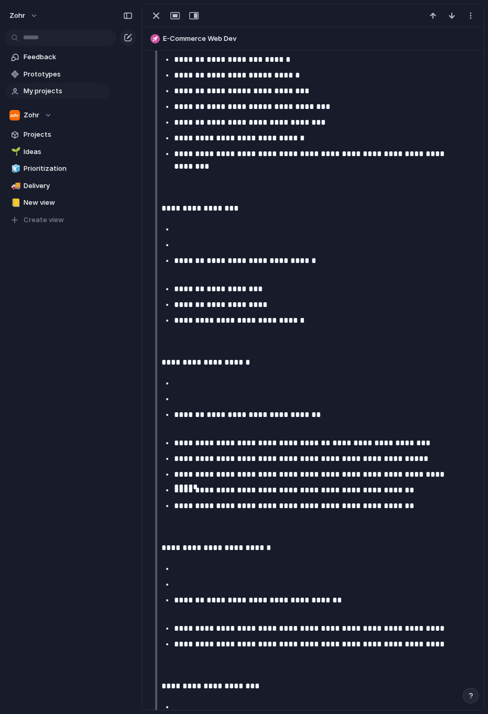
click at [344, 549] on p "**********" at bounding box center [316, 548] width 310 height 13
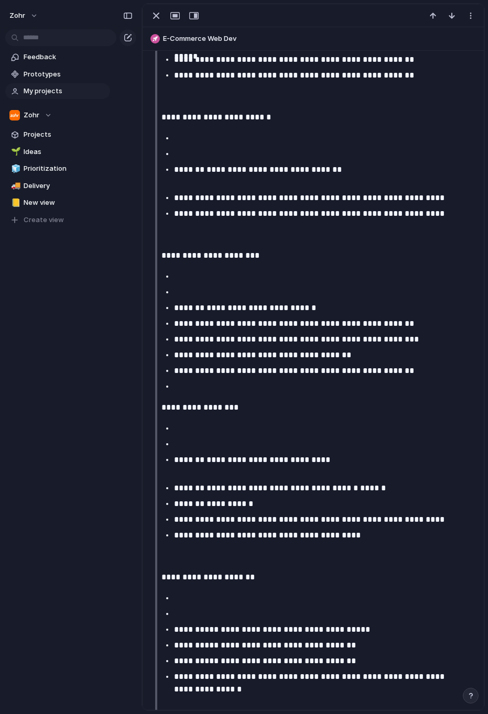
scroll to position [1551, 0]
